Goal: Contribute content

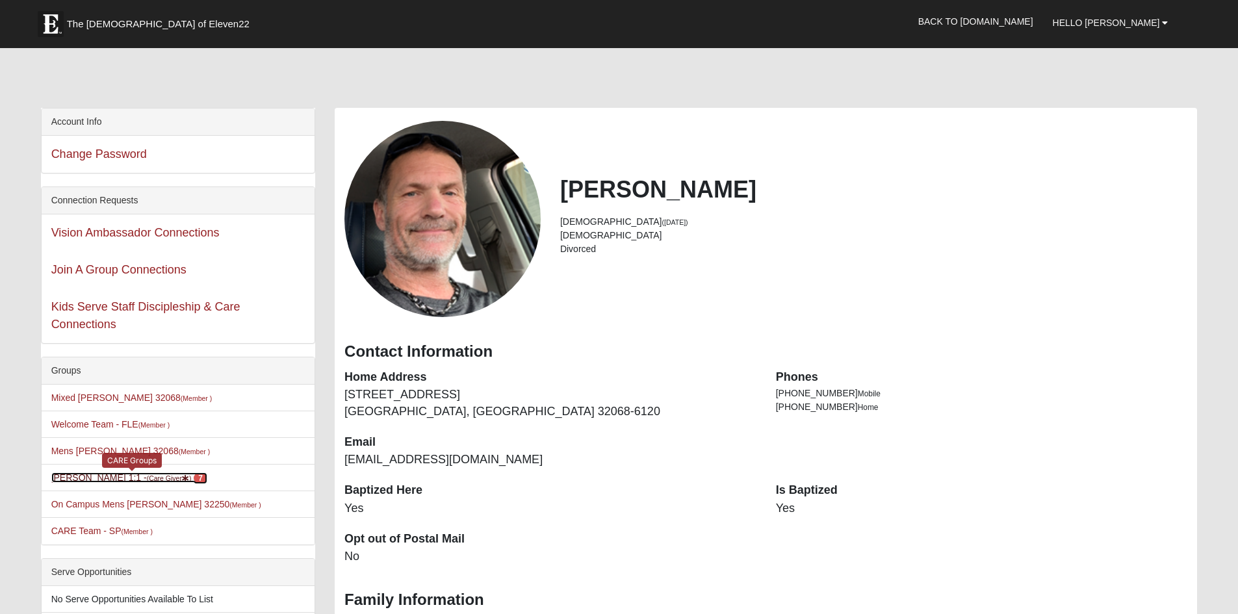
click at [123, 483] on link "[PERSON_NAME] 1:1 - (Care Giver ) 7" at bounding box center [129, 478] width 156 height 10
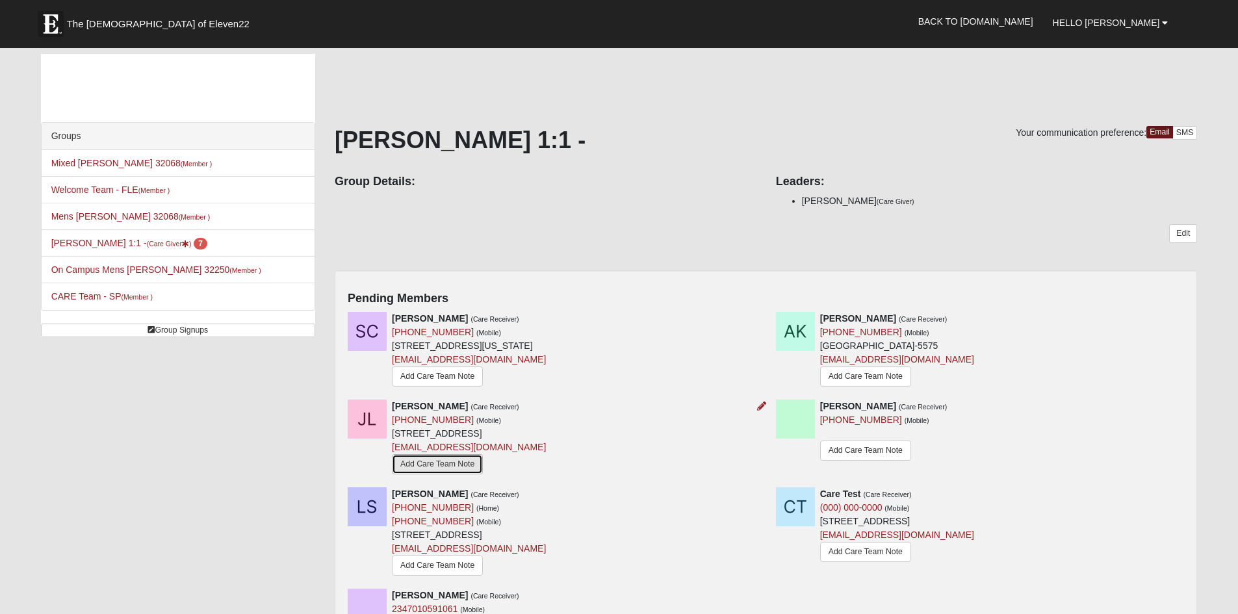
click at [433, 474] on link "Add Care Team Note" at bounding box center [437, 464] width 91 height 20
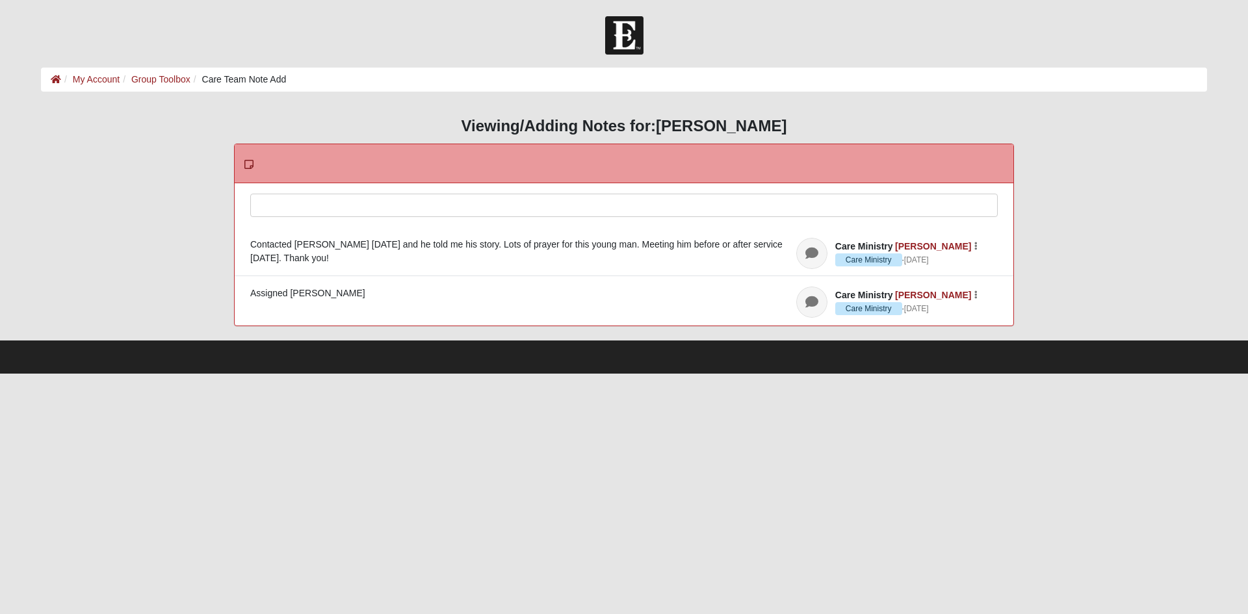
click at [281, 213] on div at bounding box center [624, 222] width 746 height 57
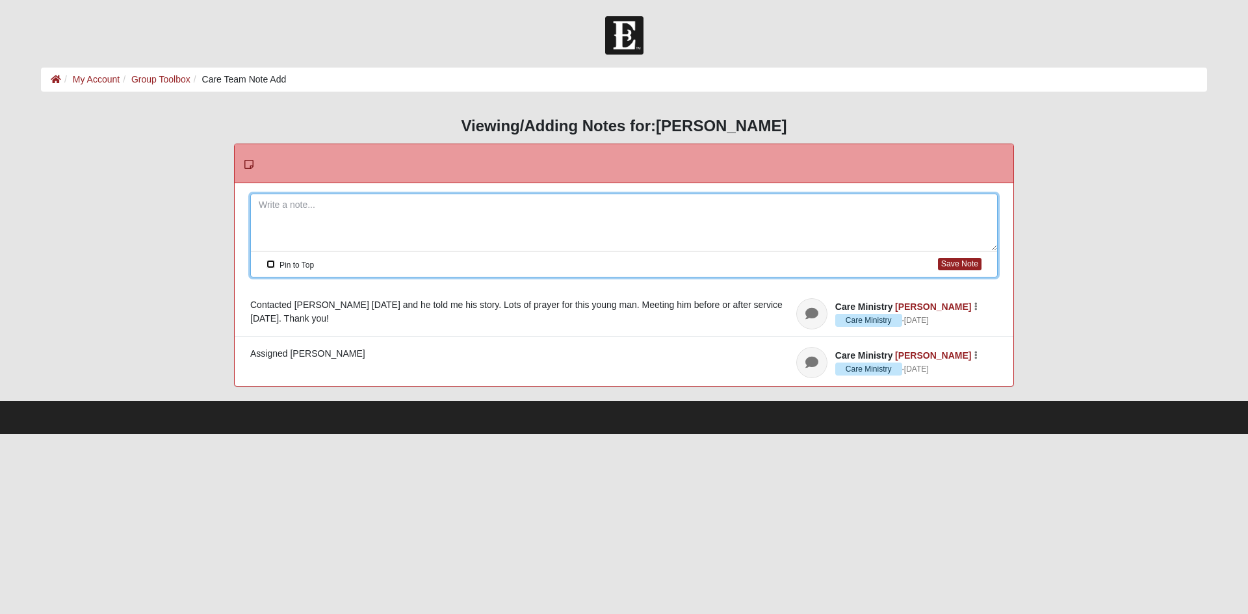
click at [268, 268] on input "Pin to Top" at bounding box center [270, 264] width 8 height 8
checkbox input "true"
click at [293, 205] on div at bounding box center [624, 222] width 746 height 57
click at [943, 265] on button "Save Note" at bounding box center [960, 264] width 44 height 12
checkbox input "false"
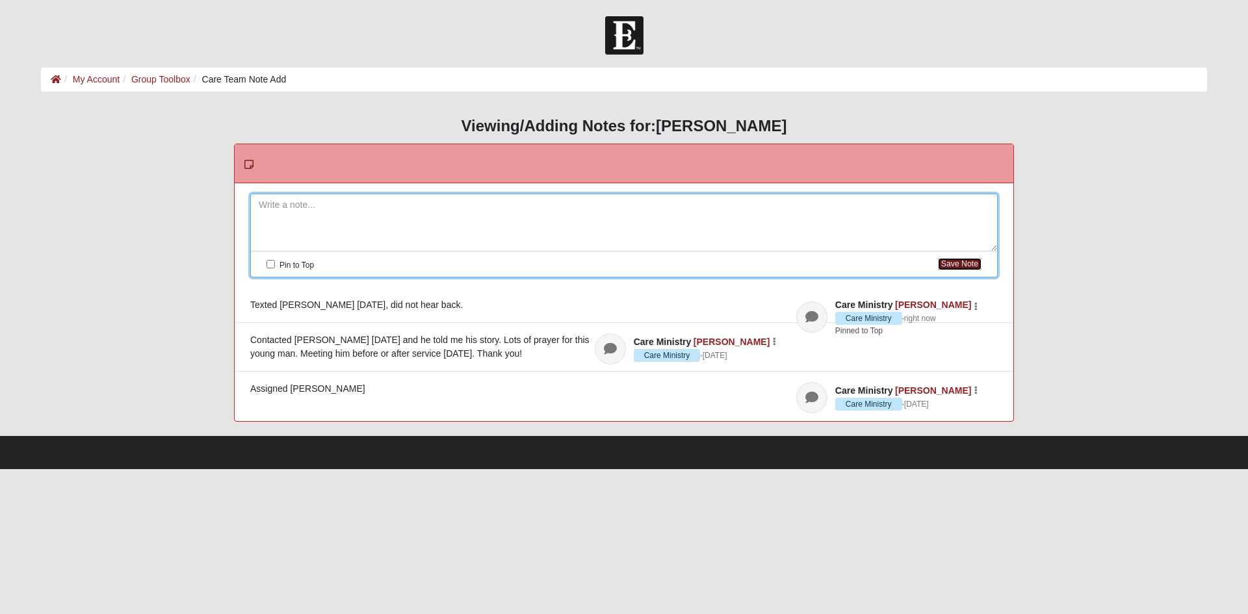
click at [938, 258] on button "Save Note" at bounding box center [960, 264] width 44 height 12
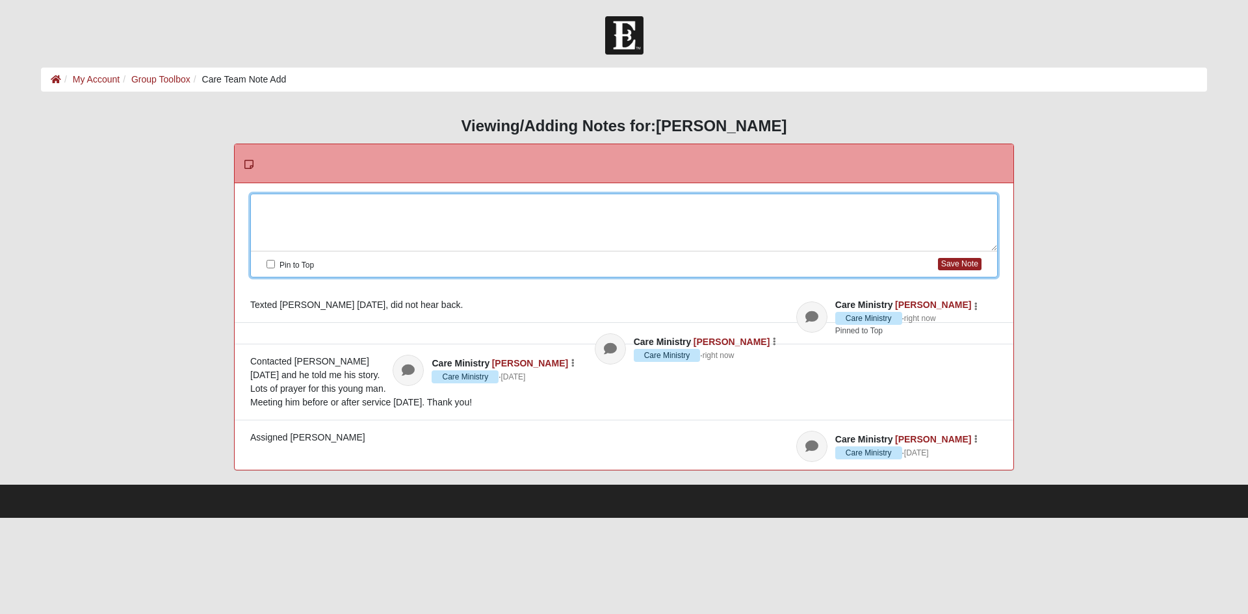
click at [443, 216] on div at bounding box center [624, 222] width 746 height 57
click at [276, 268] on label "Pin to Top" at bounding box center [289, 265] width 47 height 16
click at [275, 268] on input "Pin to Top" at bounding box center [270, 264] width 8 height 8
click at [942, 266] on button "Save Note" at bounding box center [960, 264] width 44 height 12
checkbox input "false"
